Goal: Task Accomplishment & Management: Manage account settings

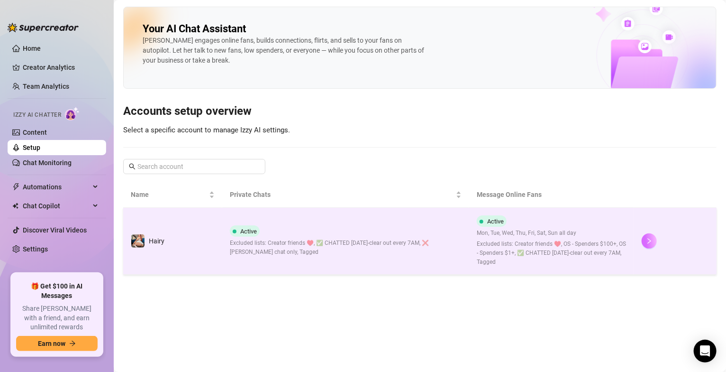
click at [646, 241] on button "button" at bounding box center [649, 240] width 15 height 15
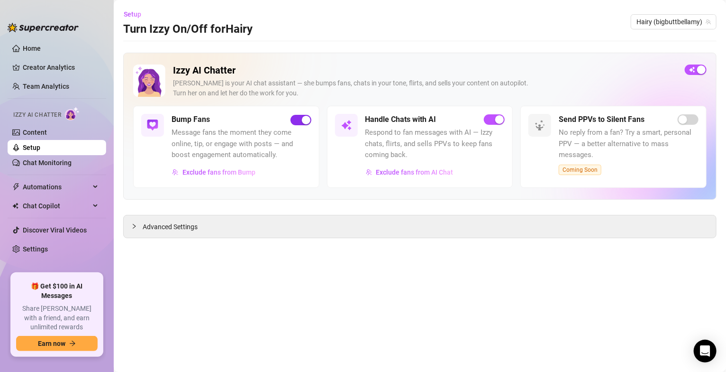
click at [305, 121] on div "button" at bounding box center [306, 120] width 9 height 9
click at [403, 174] on span "Exclude fans from AI Chat" at bounding box center [414, 172] width 77 height 8
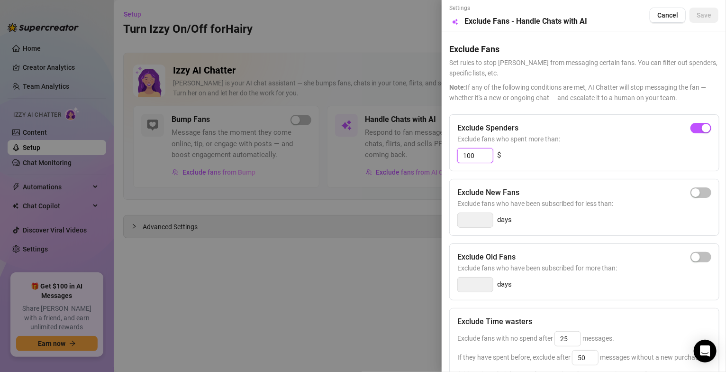
drag, startPoint x: 482, startPoint y: 155, endPoint x: 448, endPoint y: 155, distance: 33.7
click at [448, 155] on div "Settings Preview Exclude Fans - Handle Chats with AI Cancel Save Exclude Fans S…" at bounding box center [584, 186] width 284 height 372
click at [609, 143] on span "Exclude fans who spent more than:" at bounding box center [584, 139] width 254 height 10
drag, startPoint x: 471, startPoint y: 155, endPoint x: 443, endPoint y: 152, distance: 28.7
click at [443, 152] on div "Settings Preview Exclude Fans - Handle Chats with AI Cancel Save Exclude Fans S…" at bounding box center [584, 186] width 284 height 372
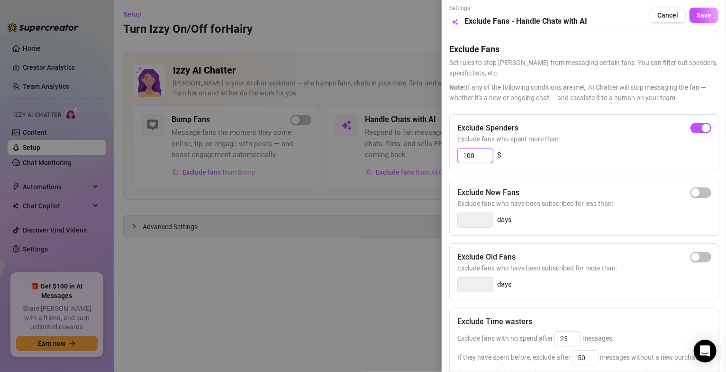
type input "100"
click at [612, 151] on div "100 $" at bounding box center [584, 155] width 254 height 15
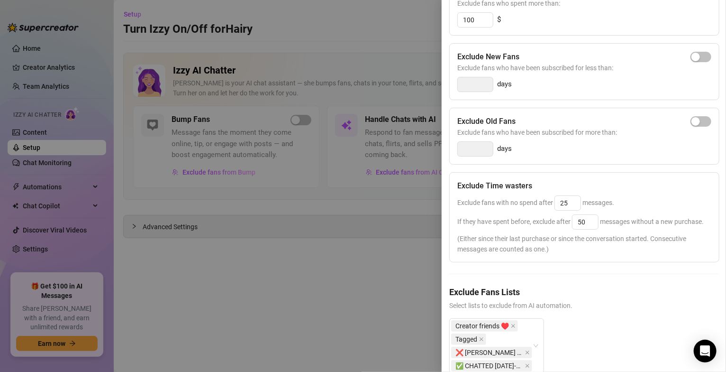
scroll to position [177, 0]
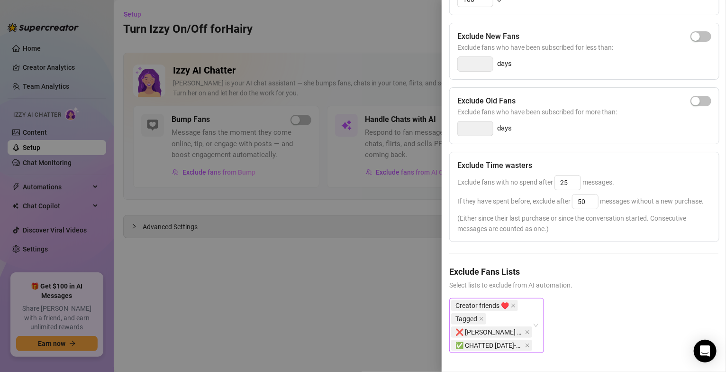
click at [537, 317] on div "Creator friends ♥️ Tagged ❌ [PERSON_NAME] chat only ✅ CHATTED [DATE]-clear out …" at bounding box center [496, 325] width 95 height 55
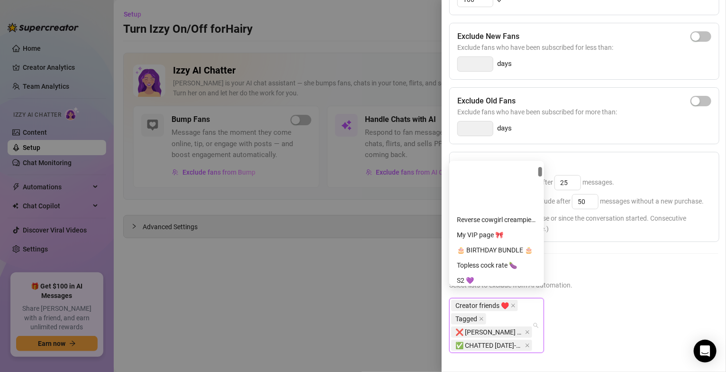
scroll to position [284, 0]
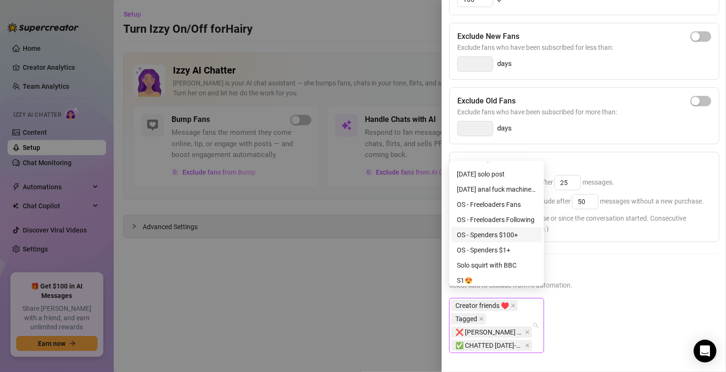
click at [496, 235] on div "OS - Spenders $100+" at bounding box center [497, 234] width 80 height 10
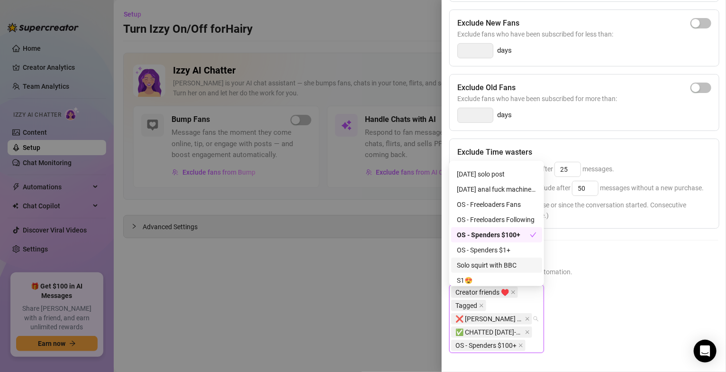
click at [645, 305] on div "Creator friends ♥️ Tagged ❌ [PERSON_NAME] chat only ✅ CHATTED [DATE]-clear out …" at bounding box center [583, 325] width 269 height 83
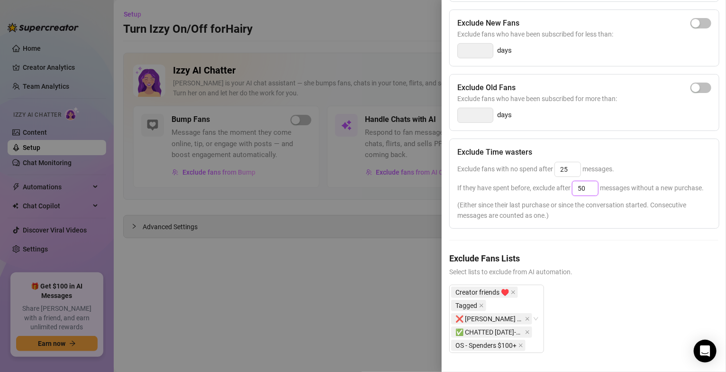
drag, startPoint x: 590, startPoint y: 183, endPoint x: 606, endPoint y: 259, distance: 78.6
click at [574, 182] on input "50" at bounding box center [586, 188] width 26 height 14
type input "25"
click at [603, 262] on h5 "Exclude Fans Lists" at bounding box center [583, 258] width 269 height 13
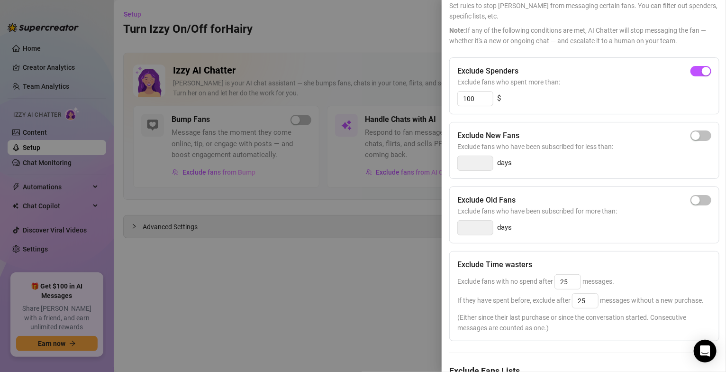
scroll to position [0, 0]
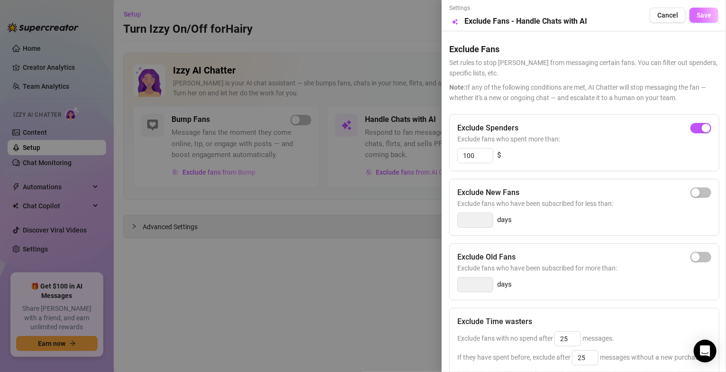
click at [697, 18] on span "Save" at bounding box center [704, 15] width 15 height 8
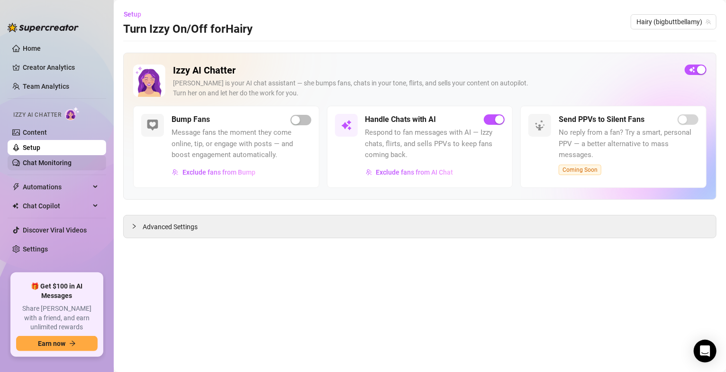
click at [72, 161] on link "Chat Monitoring" at bounding box center [47, 163] width 49 height 8
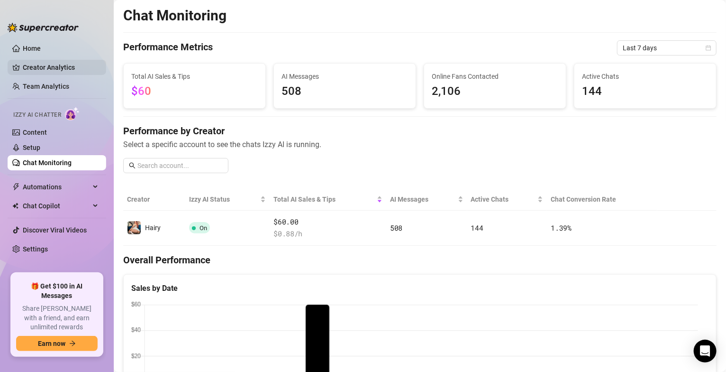
click at [46, 66] on link "Creator Analytics" at bounding box center [61, 67] width 76 height 15
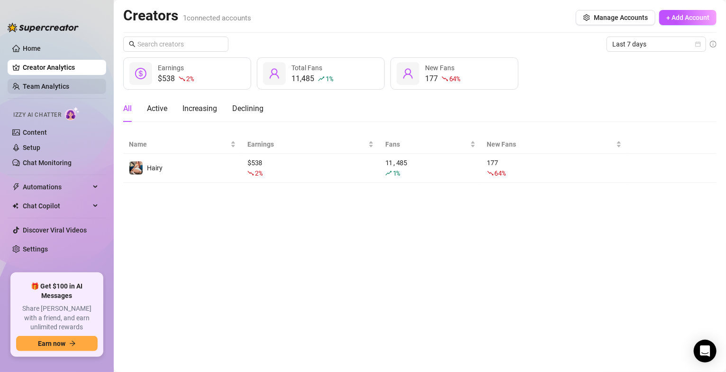
click at [46, 86] on link "Team Analytics" at bounding box center [46, 86] width 46 height 8
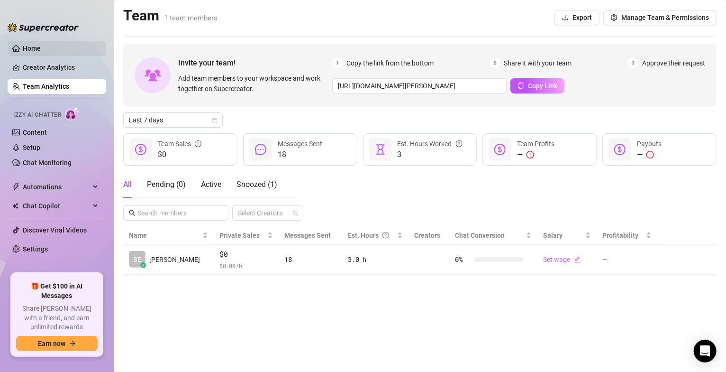
click at [35, 46] on link "Home" at bounding box center [32, 49] width 18 height 8
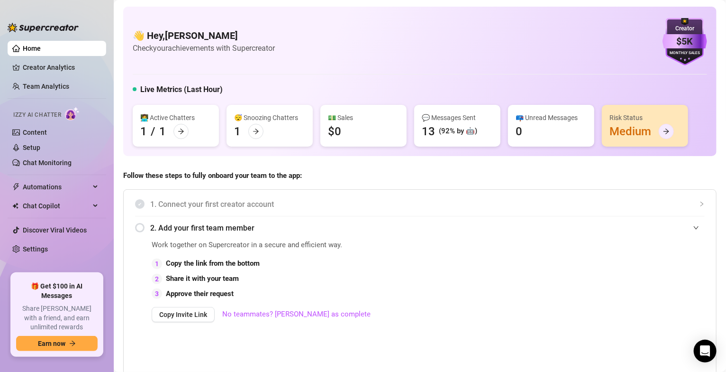
click at [667, 131] on icon "arrow-right" at bounding box center [666, 131] width 7 height 7
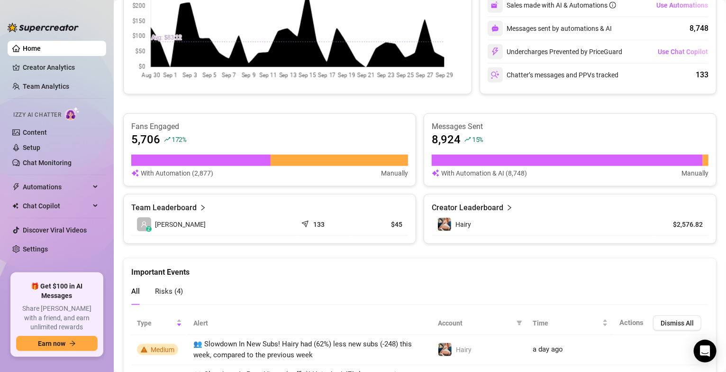
scroll to position [573, 0]
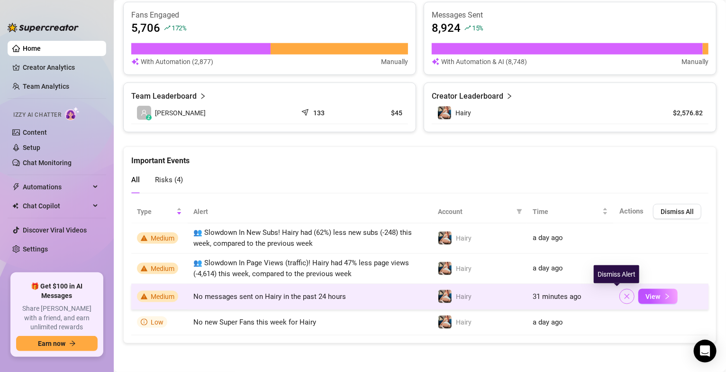
click at [624, 293] on icon "close" at bounding box center [627, 296] width 7 height 7
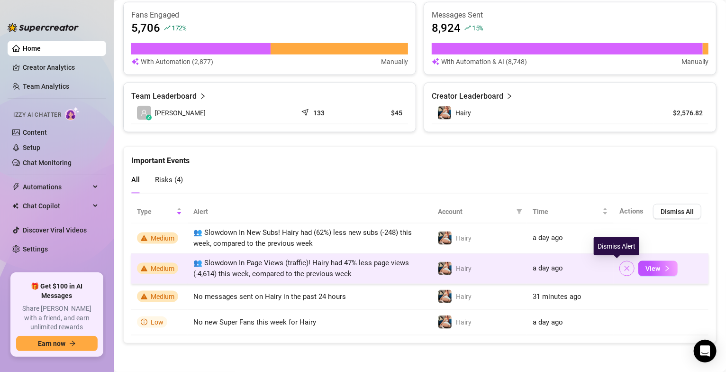
click at [620, 263] on button "button" at bounding box center [627, 268] width 15 height 15
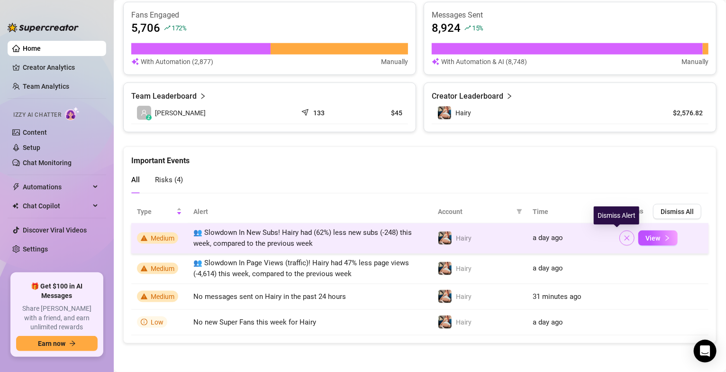
click at [621, 239] on button "button" at bounding box center [627, 237] width 15 height 15
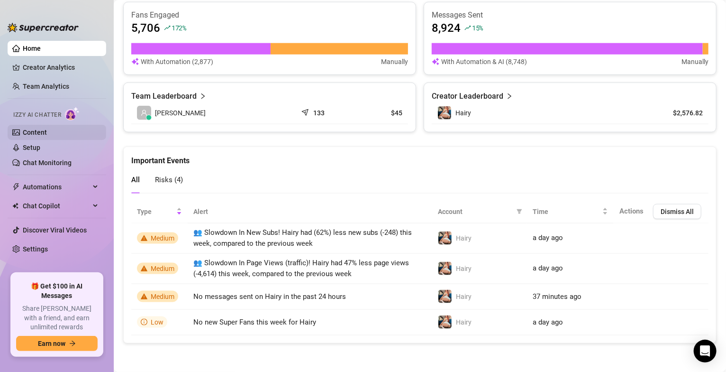
click at [33, 135] on link "Content" at bounding box center [35, 132] width 24 height 8
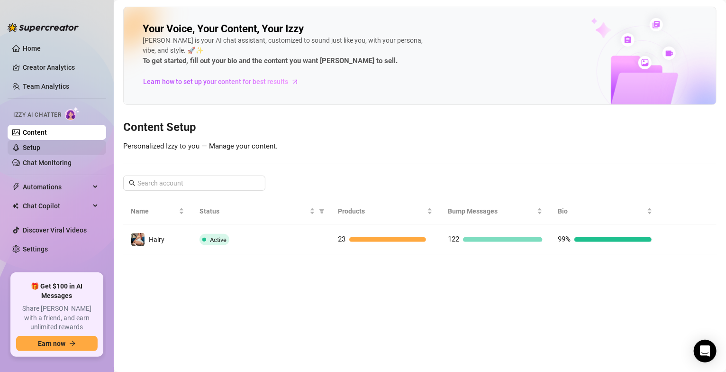
click at [36, 145] on link "Setup" at bounding box center [32, 148] width 18 height 8
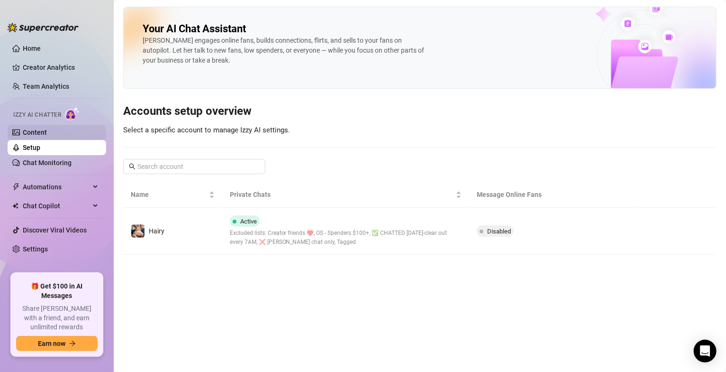
click at [25, 128] on link "Content" at bounding box center [35, 132] width 24 height 8
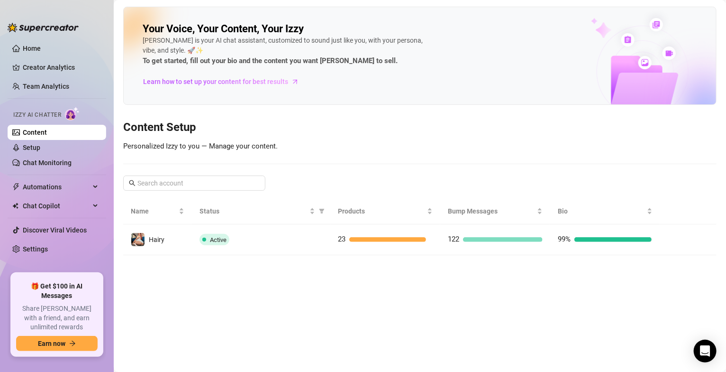
click at [38, 135] on link "Content" at bounding box center [35, 132] width 24 height 8
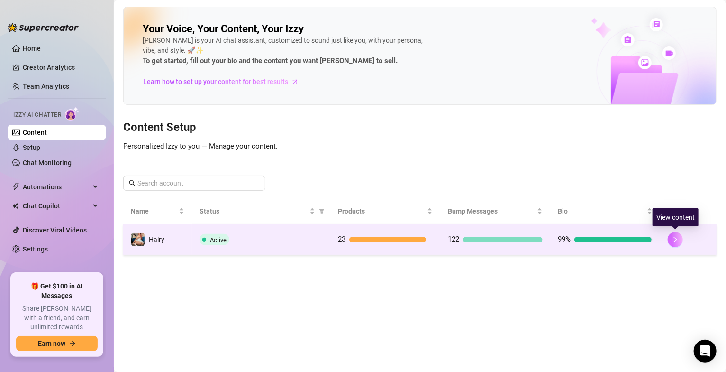
click at [673, 246] on button "button" at bounding box center [675, 239] width 15 height 15
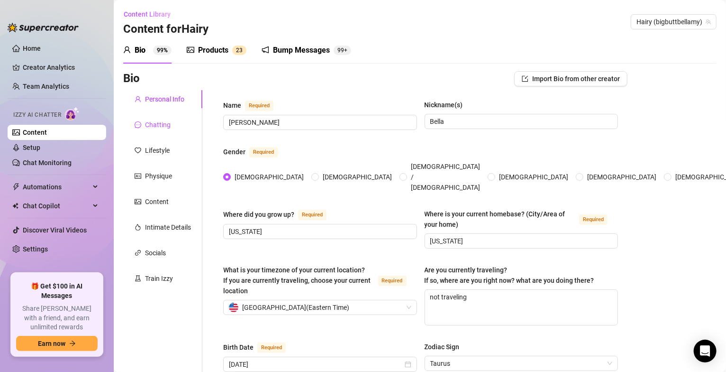
click at [146, 127] on div "Chatting" at bounding box center [158, 124] width 26 height 10
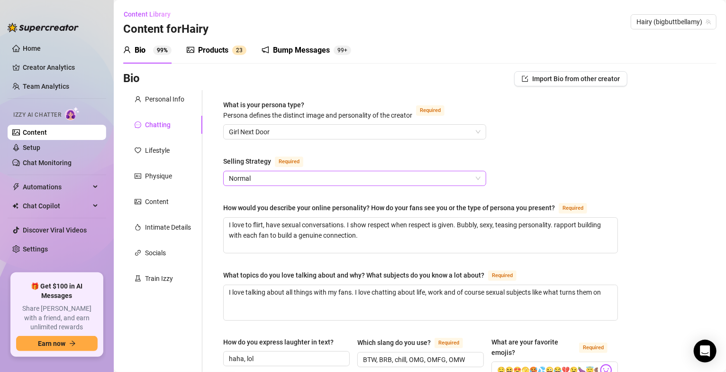
click at [471, 179] on span "Normal" at bounding box center [355, 178] width 252 height 14
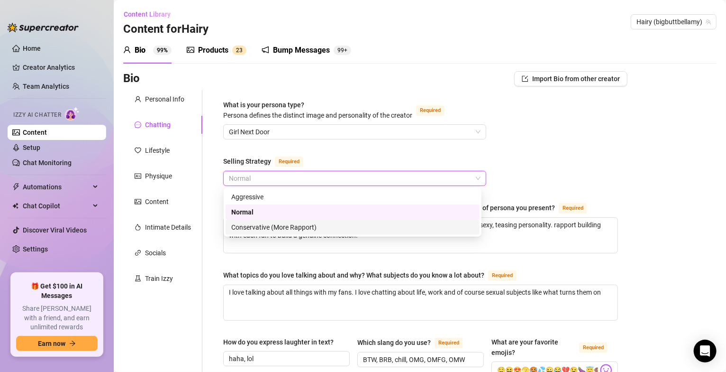
click at [255, 226] on div "Conservative (More Rapport)" at bounding box center [352, 227] width 243 height 10
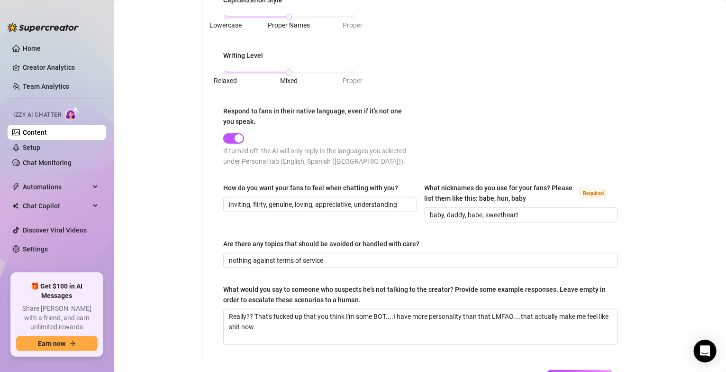
scroll to position [529, 0]
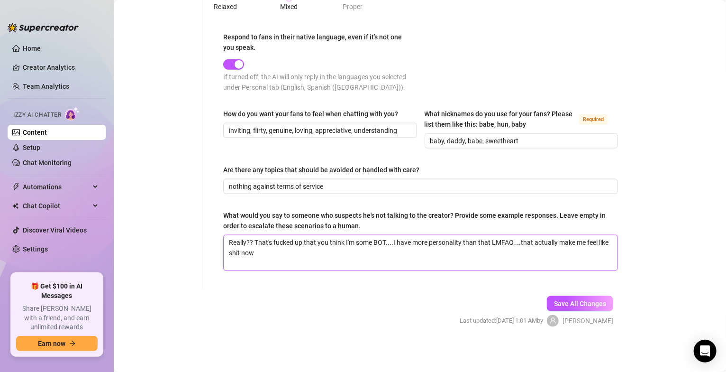
drag, startPoint x: 228, startPoint y: 240, endPoint x: 336, endPoint y: 263, distance: 110.0
click at [336, 263] on textarea "Really?? That's fucked up that you think I'm some BOT....I have more personalit…" at bounding box center [421, 252] width 394 height 35
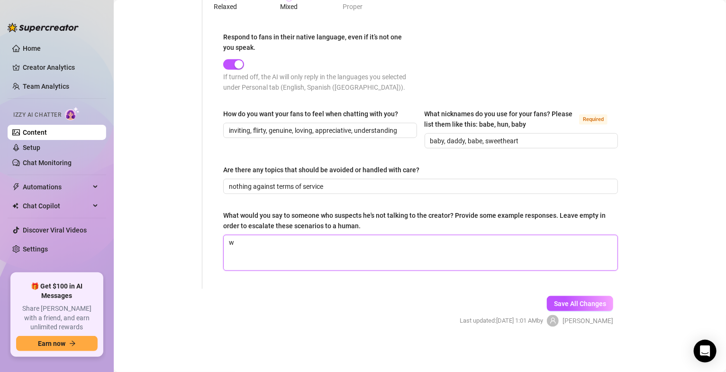
type textarea "wo"
type textarea "wow"
type textarea "wow l"
type textarea "wow lm"
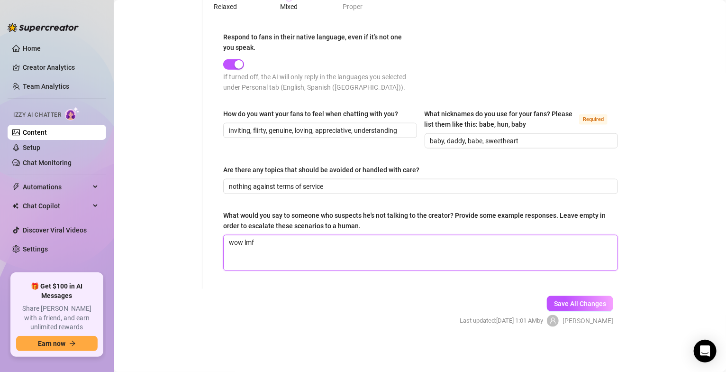
type textarea "wow lmfa"
type textarea "wow lmfao"
type textarea "wow lmfao."
type textarea "wow lmfao.."
type textarea "wow lmfao..."
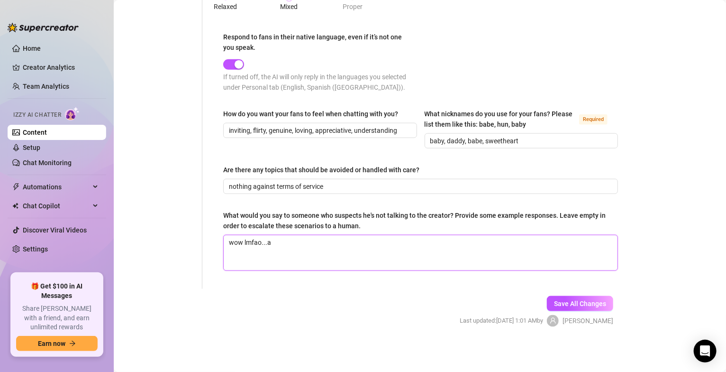
type textarea "wow lmfao...a"
type textarea "wow lmfao...a b"
type textarea "wow lmfao...a bo"
type textarea "wow lmfao...a bot"
type textarea "wow lmfao...a bot?"
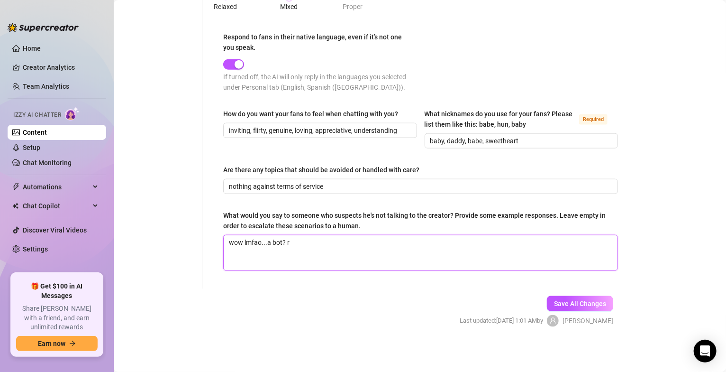
type textarea "wow lmfao...a bot? re"
type textarea "wow lmfao...a bot? rea"
type textarea "wow lmfao...a bot? real"
type textarea "wow lmfao...a bot? reall"
type textarea "wow lmfao...a bot? really"
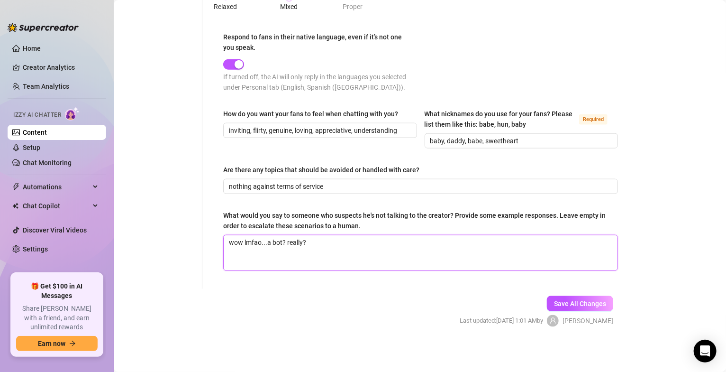
type textarea "wow lmfao...a bot? really??"
type textarea "wow lmfao...a bot? really???"
type textarea "wow lmfao...a bot? really??? u"
type textarea "wow lmfao...a bot? really??? um"
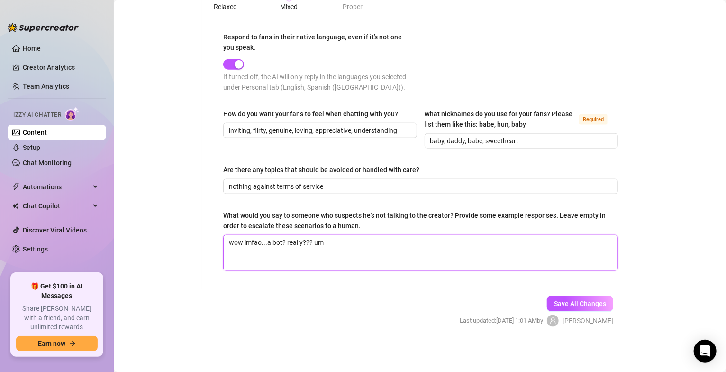
type textarea "wow lmfao...a bot? really??? um o"
type textarea "wow lmfao...a bot? really??? um ok"
type textarea "wow lmfao...a bot? really??? um ok.."
type textarea "wow lmfao...a bot? really??? um ok..."
type textarea "wow lmfao...a bot? really??? um ok...."
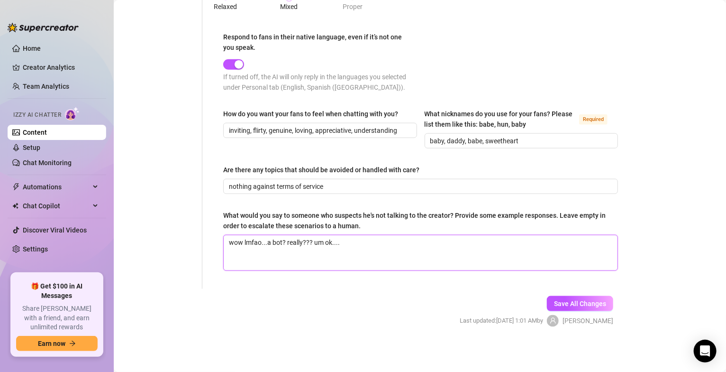
type textarea "wow lmfao...a bot? really??? um ok....u"
type textarea "wow lmfao...a bot? really??? um ok....ue"
type textarea "wow lmfao...a bot? really??? um ok....ues"
type textarea "wow lmfao...a bot? really??? um ok....uess"
type textarea "wow lmfao...a bot? really??? um ok...."
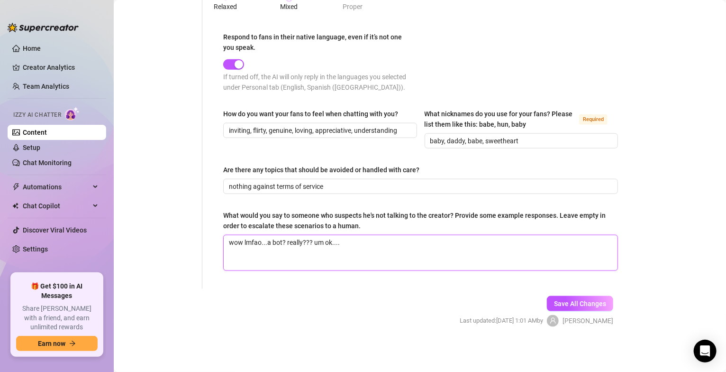
type textarea "wow lmfao...a bot? really??? um ok....w"
type textarea "wow lmfao...a bot? really??? um ok....we"
type textarea "wow lmfao...a bot? really??? um ok....wel"
type textarea "wow lmfao...a bot? really??? um ok....well"
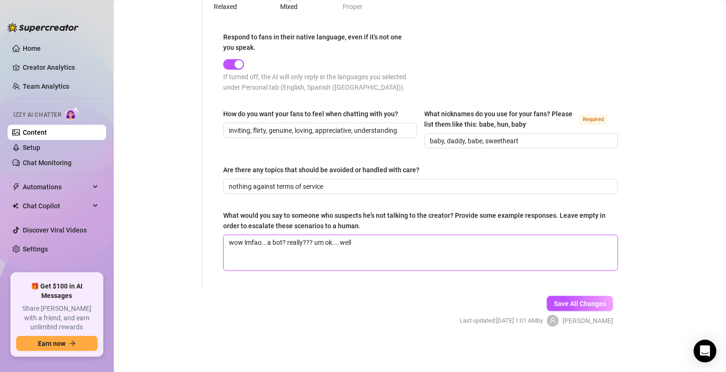
type textarea "wow lmfao...a bot? really??? um ok....well o"
type textarea "wow lmfao...a bot? really??? um ok....well"
type textarea "wow lmfao...a bot? really??? um ok....well y"
type textarea "wow lmfao...a bot? really??? um ok....well yo"
type textarea "wow lmfao...a bot? really??? um ok....well you"
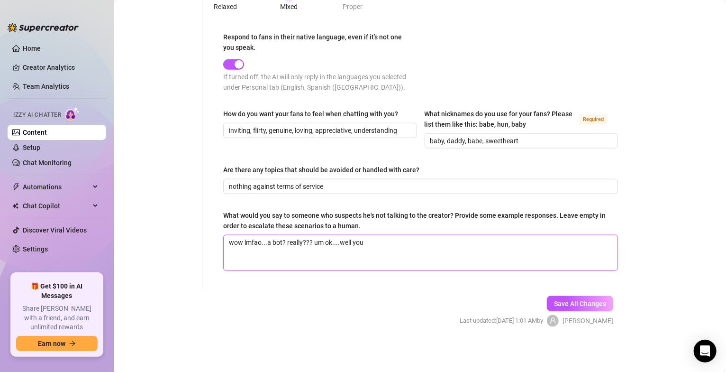
type textarea "wow lmfao...a bot? really??? um ok....well you"
type textarea "wow lmfao...a bot? really??? um ok....well you c"
type textarea "wow lmfao...a bot? really??? um ok....well you can"
type textarea "wow lmfao...a bot? really??? um ok....well you can s"
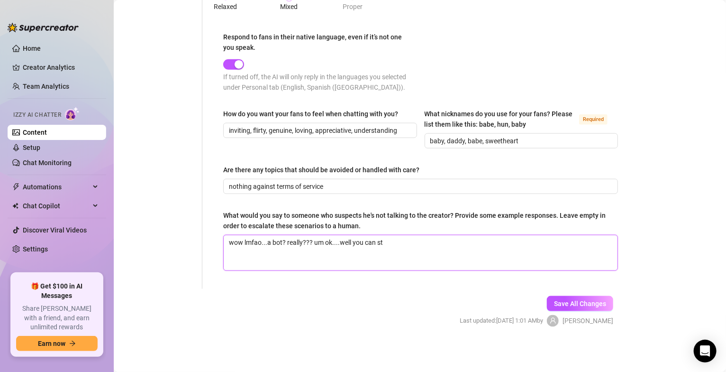
type textarea "wow lmfao...a bot? really??? um ok....well you can sto"
type textarea "wow lmfao...a bot? really??? um ok....well you can stop"
type textarea "wow lmfao...a bot? really??? um ok....well you can stop me"
type textarea "wow lmfao...a bot? really??? um ok....well you can stop mes"
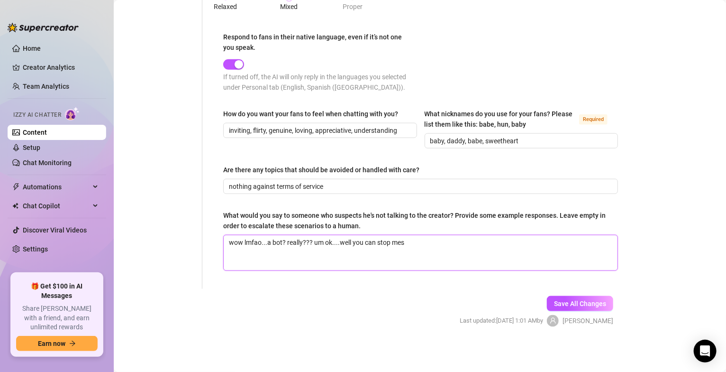
type textarea "wow lmfao...a bot? really??? um ok....well you can stop mess"
type textarea "wow lmfao...a bot? really??? um ok....well you can stop messag"
type textarea "wow lmfao...a bot? really??? um ok....well you can stop messagi"
type textarea "wow lmfao...a bot? really??? um ok....well you can stop messaging"
type textarea "wow lmfao...a bot? really??? um ok....well you can stop messaging m"
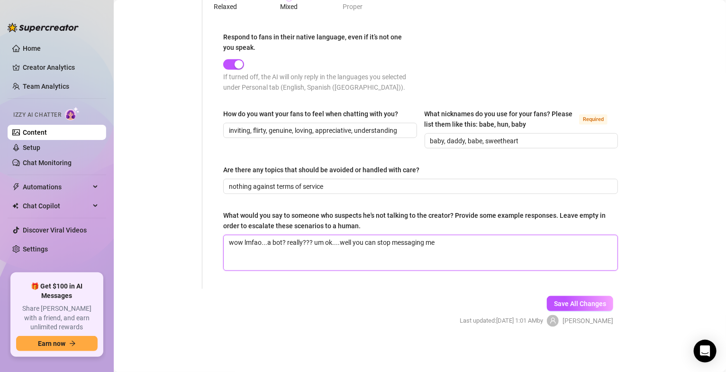
type textarea "wow lmfao...a bot? really??? um ok....well you can stop messaging me"
type textarea "wow lmfao...a bot? really??? um ok....well you can stop messaging me no"
type textarea "wow lmfao...a bot? really??? um ok....well you can stop messaging me now"
type textarea "wow lmfao...a bot? really??? um ok....well you can stop messaging me now si"
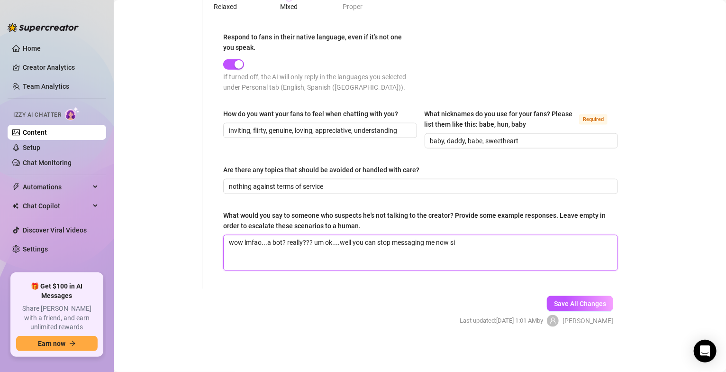
type textarea "wow lmfao...a bot? really??? um ok....well you can stop messaging me now sin"
type textarea "wow lmfao...a bot? really??? um ok....well you can stop messaging me now sinc"
type textarea "wow lmfao...a bot? really??? um ok....well you can stop messaging me now since"
type textarea "wow lmfao...a bot? really??? um ok....well you can stop messaging me now since y"
type textarea "wow lmfao...a bot? really??? um ok....well you can stop messaging me now since …"
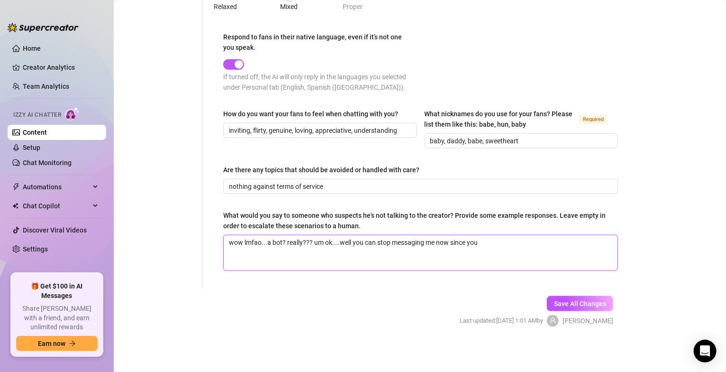
type textarea "wow lmfao...a bot? really??? um ok....well you can stop messaging me now since …"
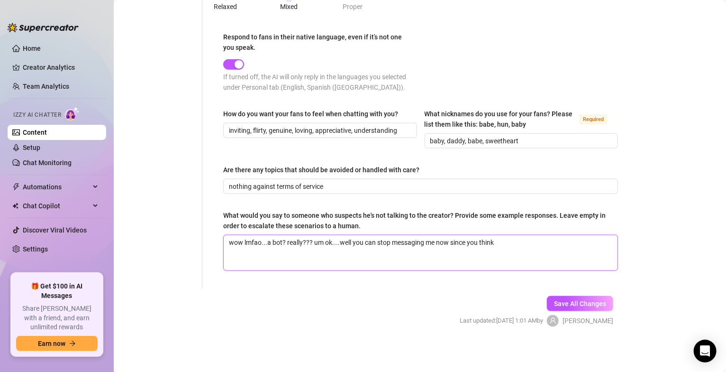
type textarea "wow lmfao...a bot? really??? um ok....well you can stop messaging me now since …"
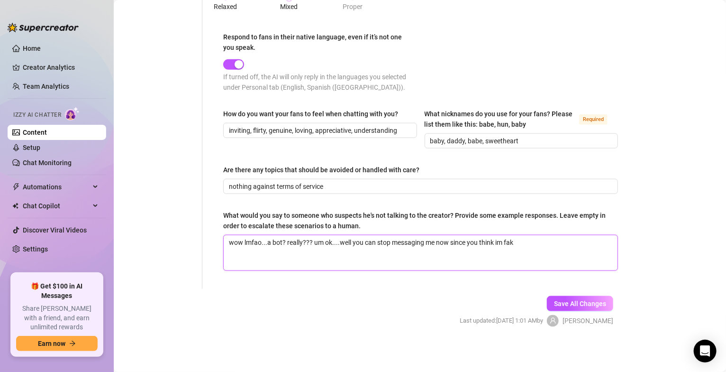
type textarea "wow lmfao...a bot? really??? um ok....well you can stop messaging me now since …"
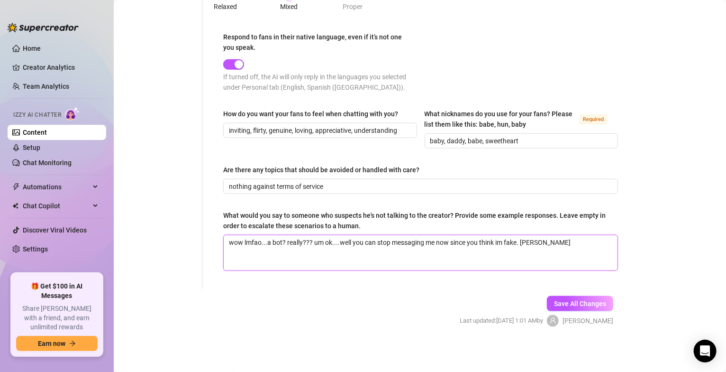
type textarea "wow lmfao...a bot? really??? um ok....well you can stop messaging me now since …"
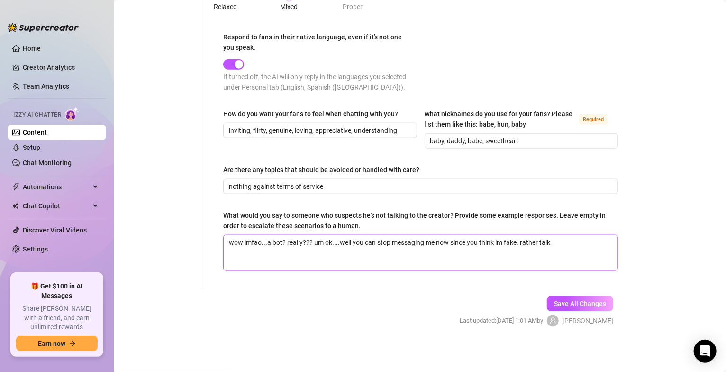
type textarea "wow lmfao...a bot? really??? um ok....well you can stop messaging me now since …"
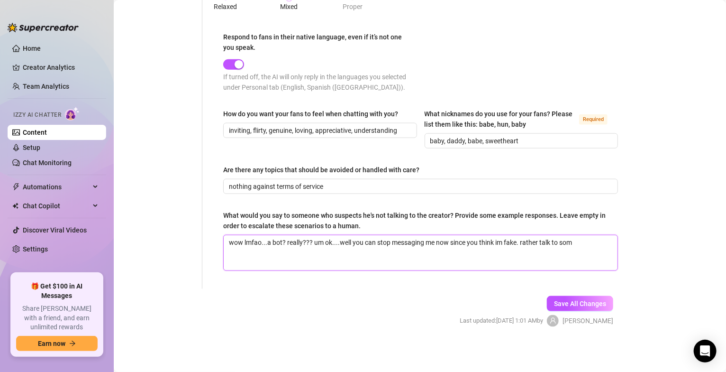
type textarea "wow lmfao...a bot? really??? um ok....well you can stop messaging me now since …"
click at [298, 257] on textarea "wow lmfao...a bot? really??? um ok....well you can stop messaging me now since …" at bounding box center [421, 252] width 394 height 35
click at [584, 308] on button "Save All Changes" at bounding box center [580, 303] width 66 height 15
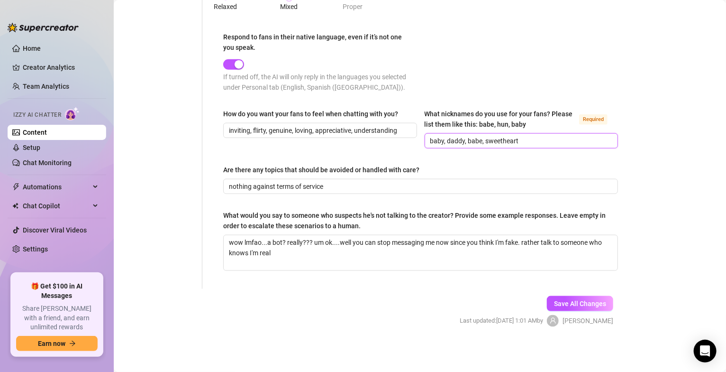
click at [521, 139] on input "baby, daddy, babe, sweetheart" at bounding box center [520, 141] width 181 height 10
click at [564, 305] on span "Save All Changes" at bounding box center [580, 304] width 52 height 8
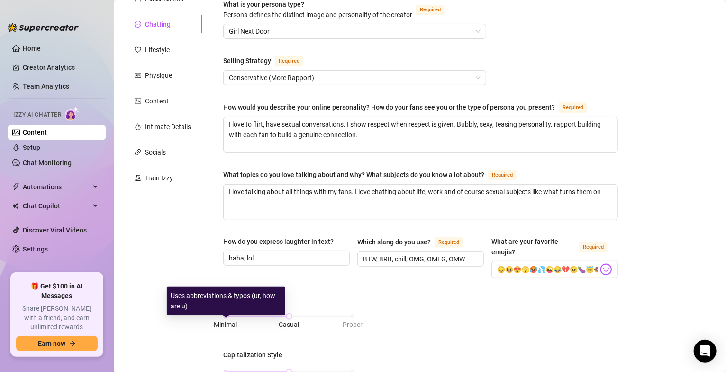
scroll to position [0, 0]
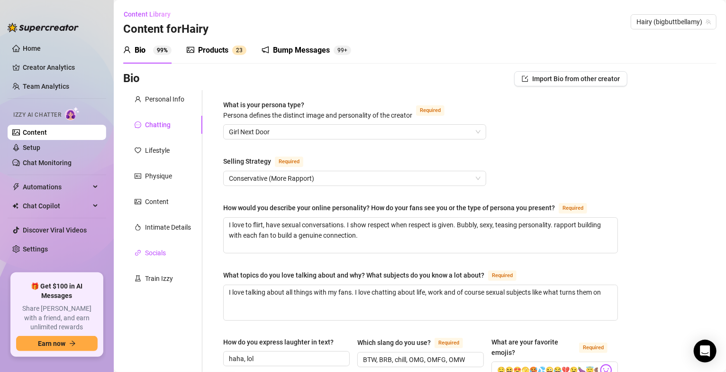
click at [157, 251] on div "Socials" at bounding box center [155, 252] width 21 height 10
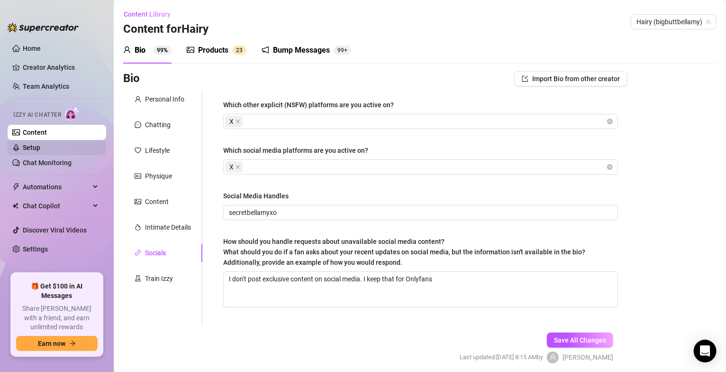
click at [38, 149] on link "Setup" at bounding box center [32, 148] width 18 height 8
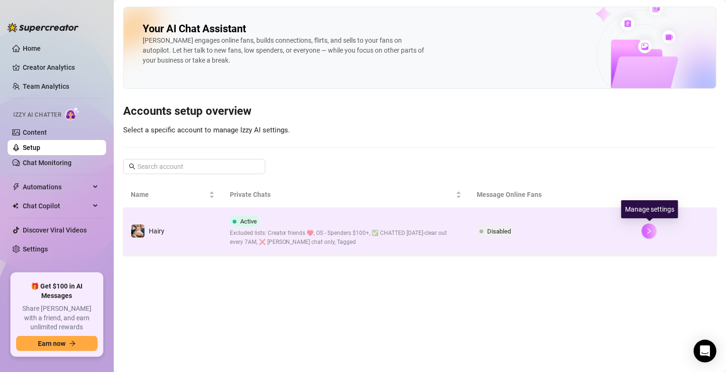
click at [650, 237] on button "button" at bounding box center [649, 230] width 15 height 15
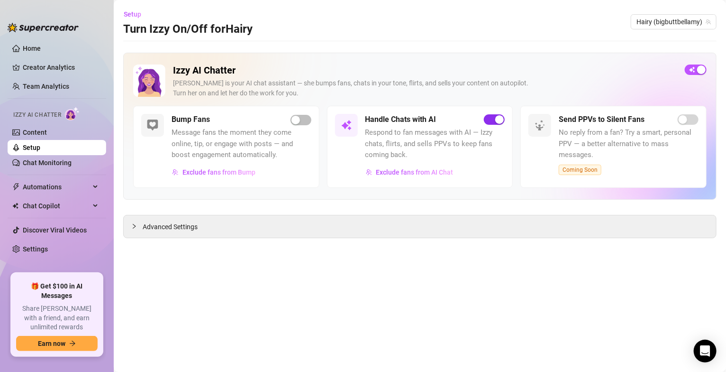
click at [500, 123] on div "button" at bounding box center [499, 119] width 9 height 9
